Goal: Check status: Check status

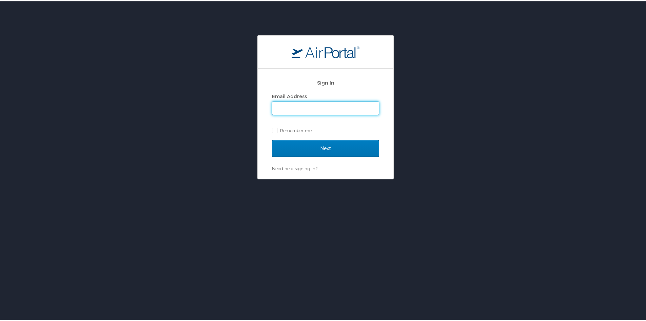
click at [324, 104] on input "Email Address" at bounding box center [325, 106] width 107 height 13
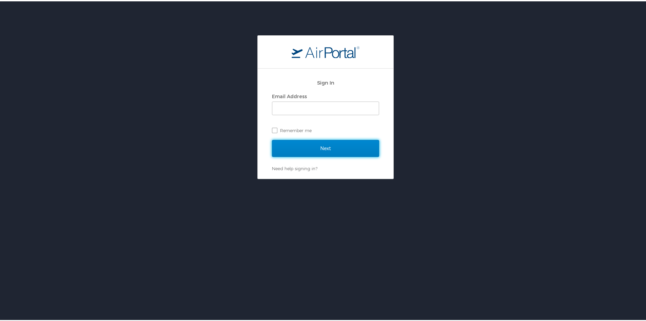
click at [325, 151] on input "Next" at bounding box center [325, 146] width 107 height 17
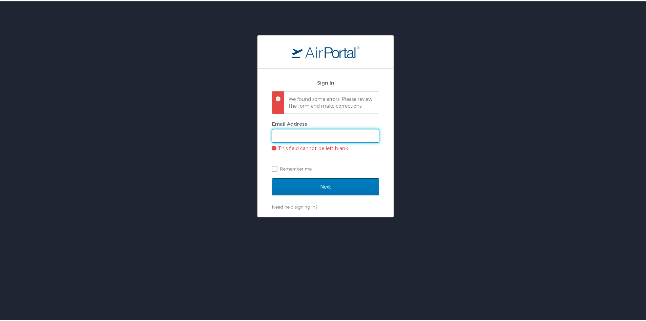
click at [308, 141] on input "Email Address" at bounding box center [325, 134] width 107 height 13
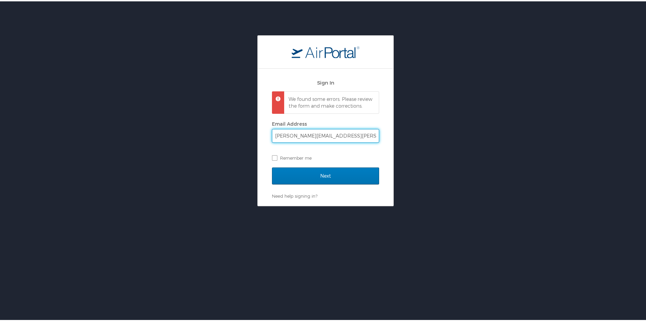
type input "[PERSON_NAME][EMAIL_ADDRESS][PERSON_NAME][DOMAIN_NAME]"
click at [272, 166] on input "Next" at bounding box center [325, 174] width 107 height 17
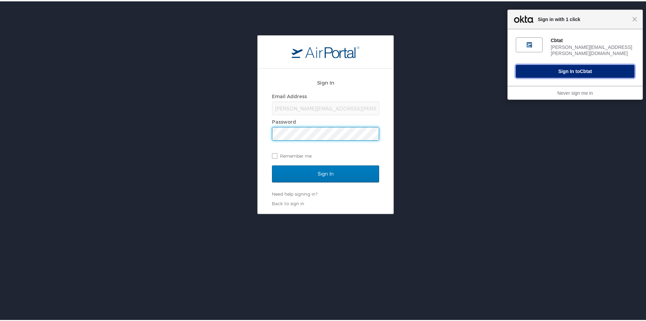
click at [580, 67] on span "Cbtat" at bounding box center [586, 69] width 12 height 5
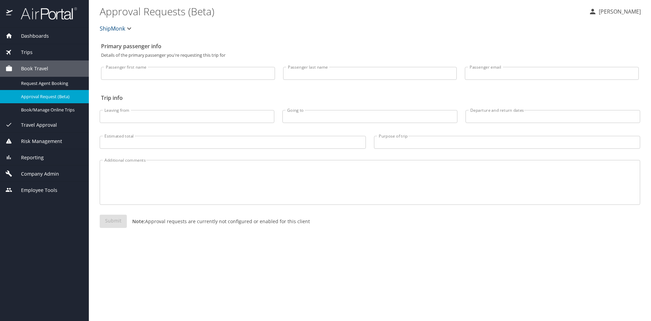
click at [36, 57] on div "Trips" at bounding box center [44, 52] width 89 height 16
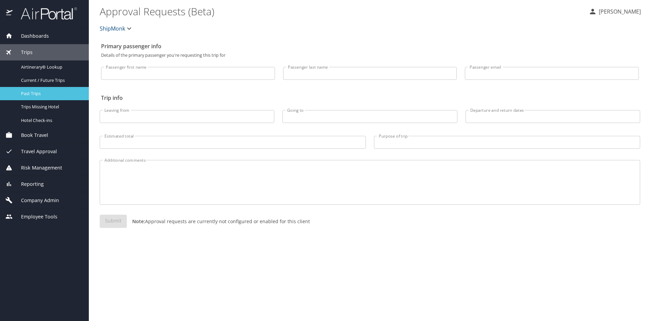
click at [41, 91] on span "Past Trips" at bounding box center [51, 93] width 60 height 6
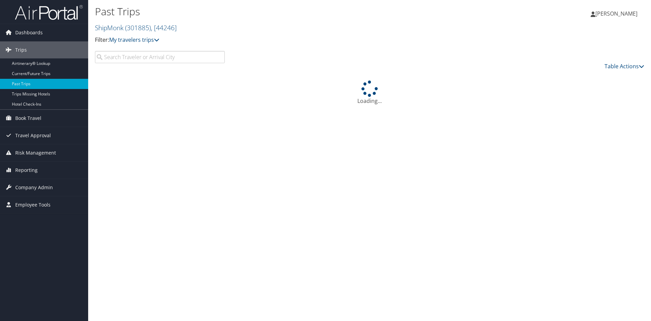
click at [119, 57] on input "search" at bounding box center [160, 57] width 130 height 12
paste input "Melendez"
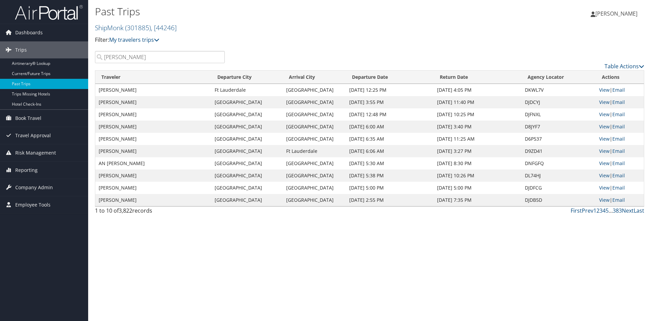
click at [141, 59] on input "Melendez" at bounding box center [160, 57] width 130 height 12
type input "Melendez"
click at [601, 100] on link "View" at bounding box center [604, 102] width 11 height 6
